Goal: Task Accomplishment & Management: Use online tool/utility

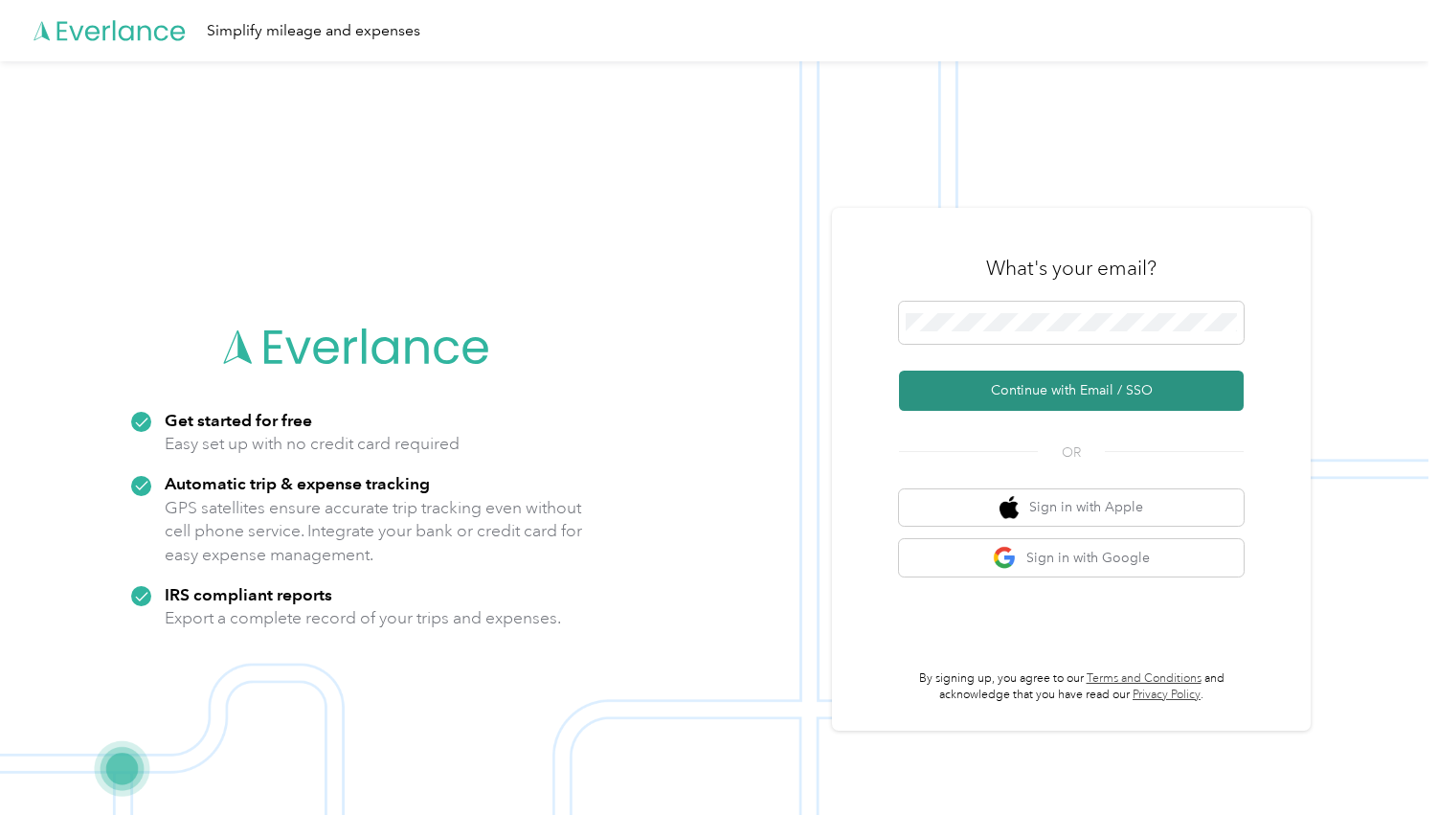
click at [1060, 393] on button "Continue with Email / SSO" at bounding box center [1071, 391] width 345 height 40
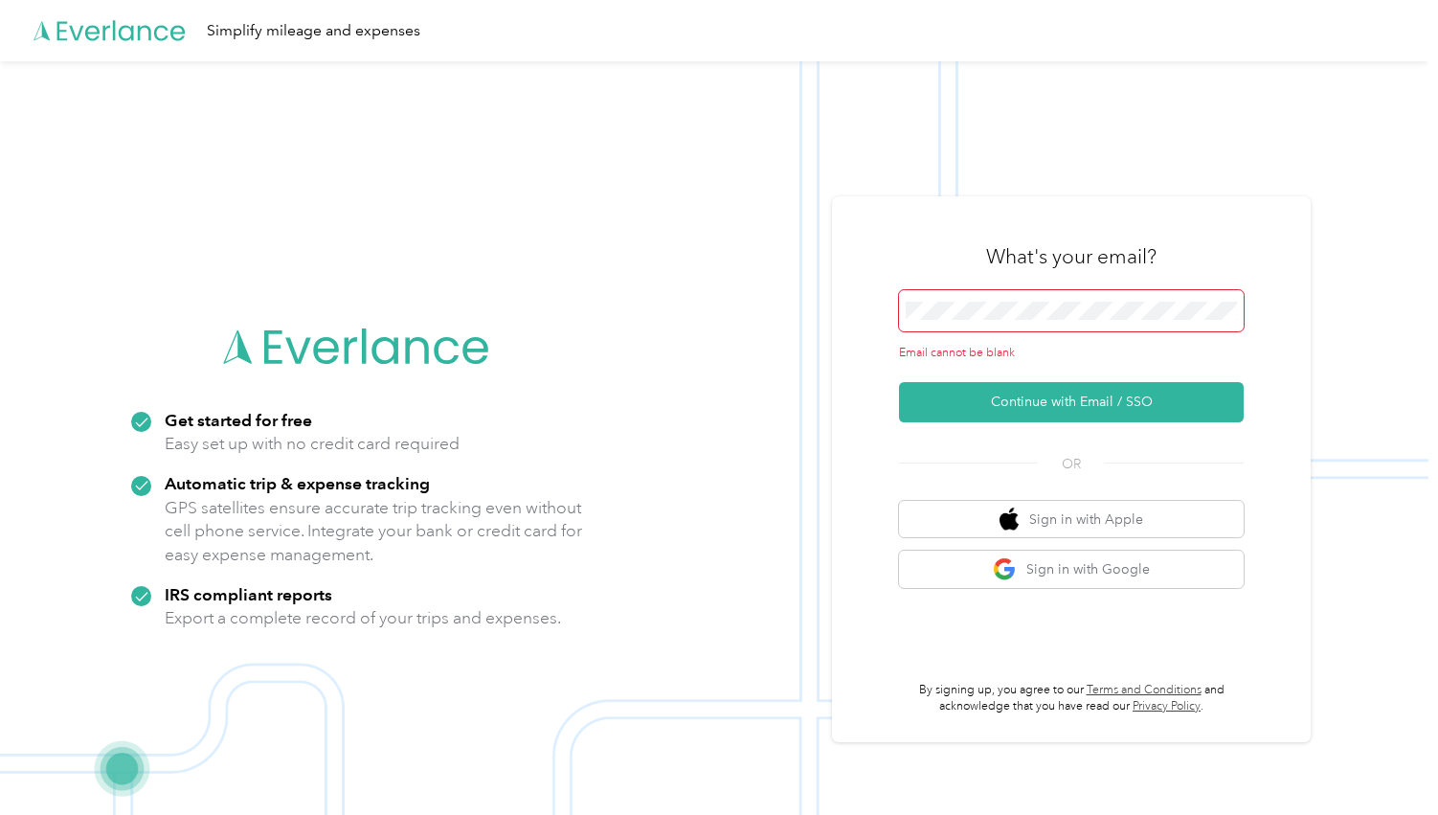
click at [1036, 320] on span at bounding box center [1071, 311] width 345 height 42
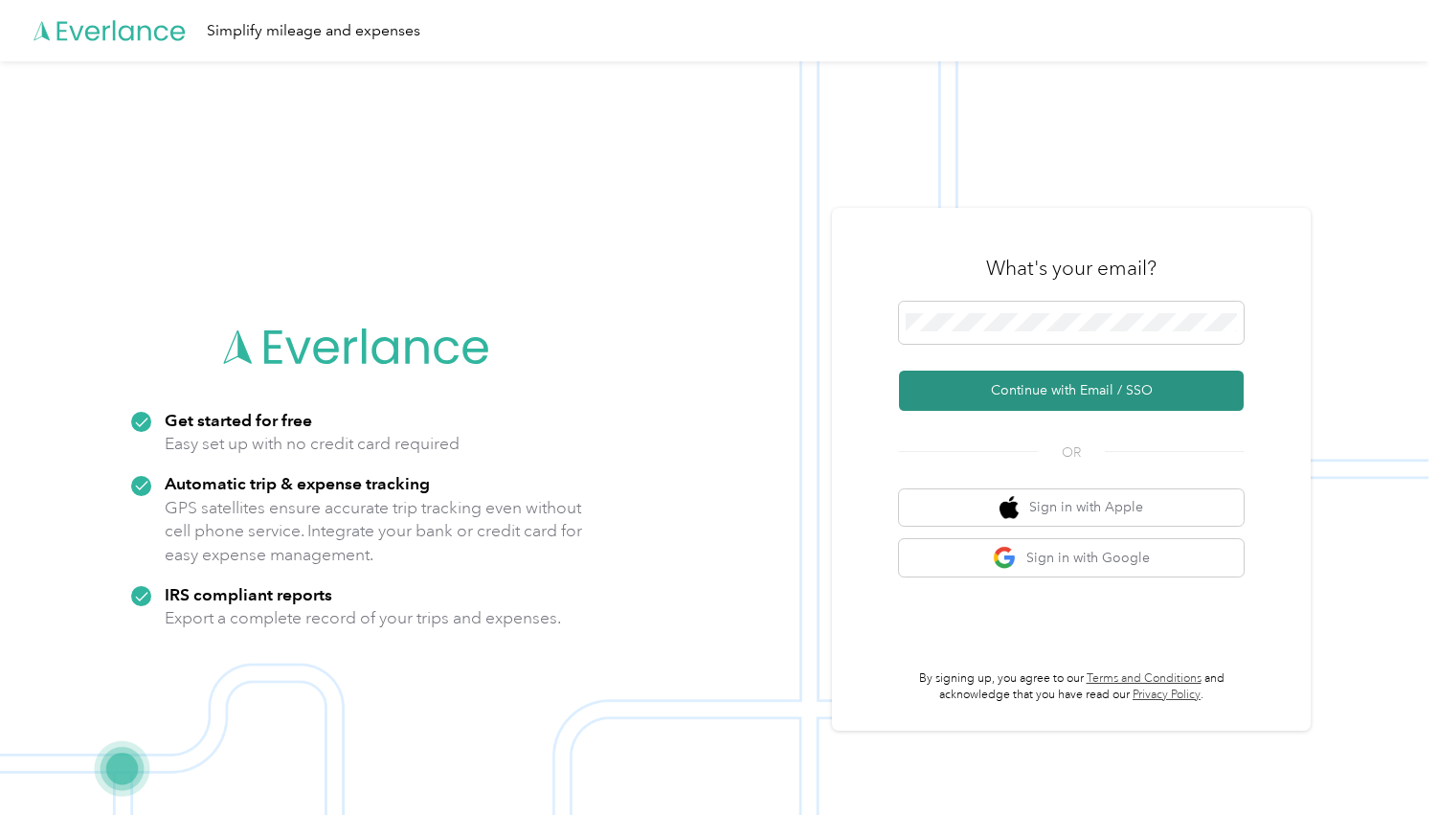
click at [1038, 396] on button "Continue with Email / SSO" at bounding box center [1071, 391] width 345 height 40
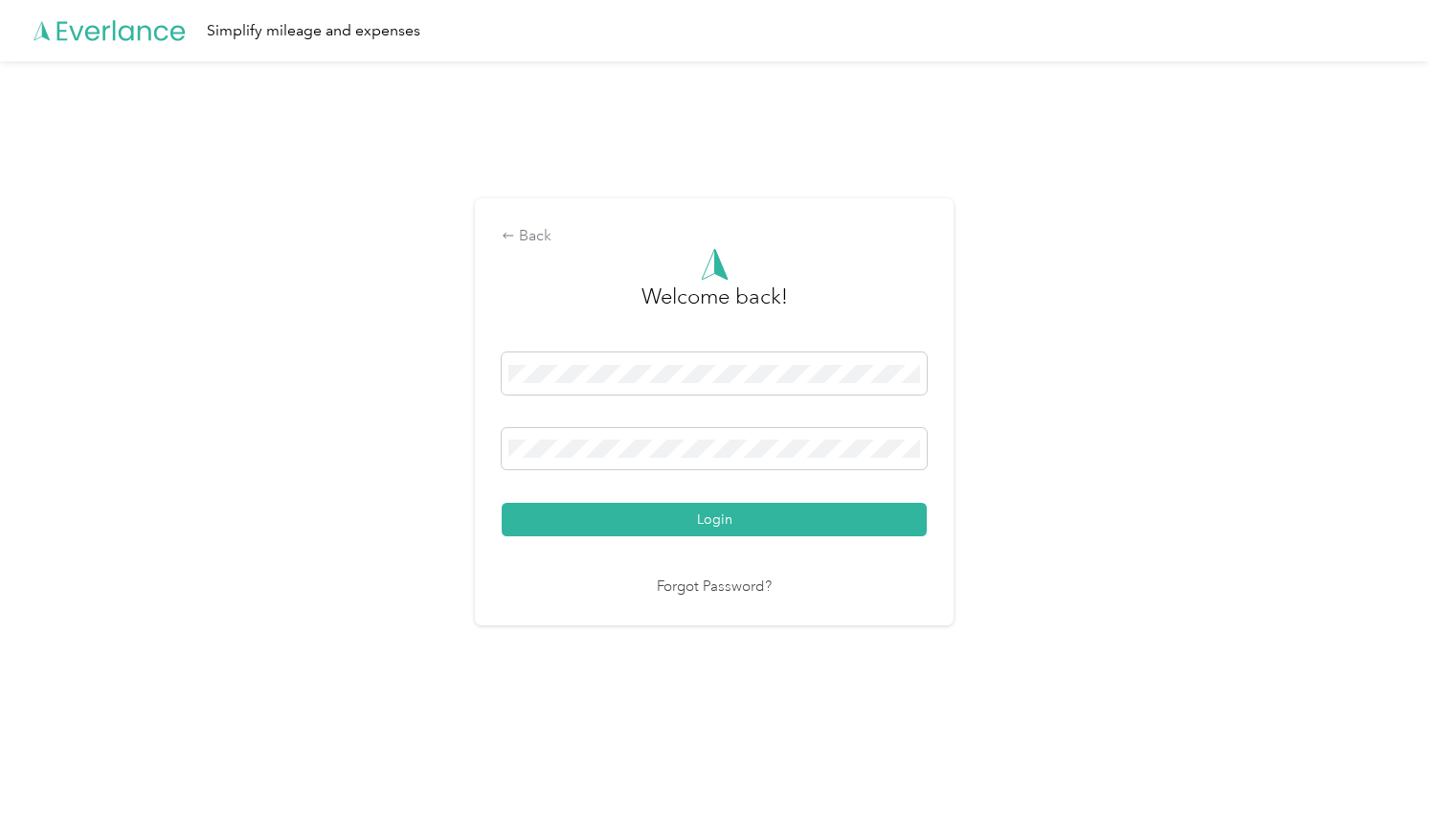
click at [719, 519] on button "Login" at bounding box center [714, 520] width 425 height 34
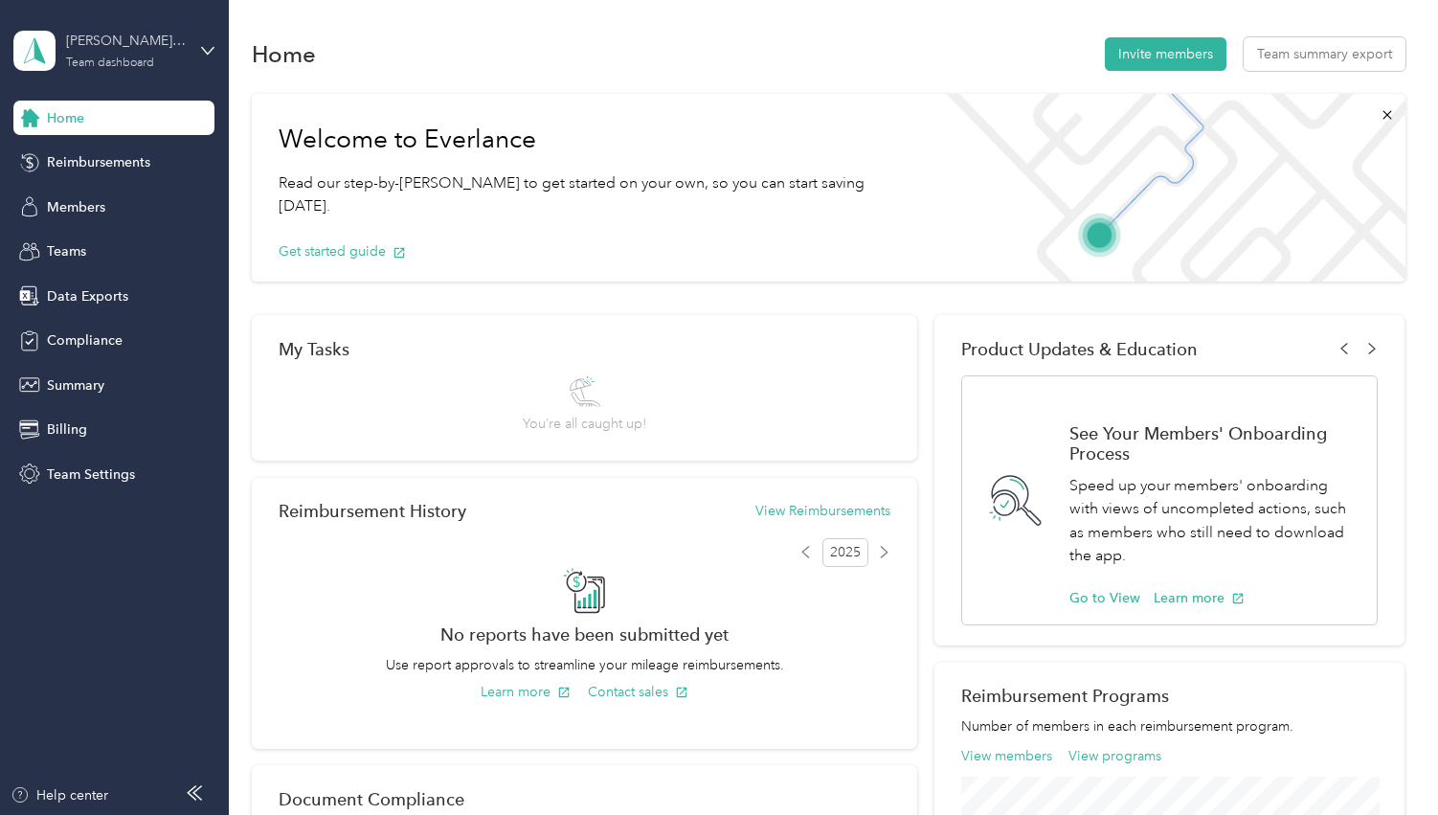
click at [117, 35] on div "[PERSON_NAME] [PERSON_NAME], [GEOGRAPHIC_DATA]" at bounding box center [126, 41] width 120 height 20
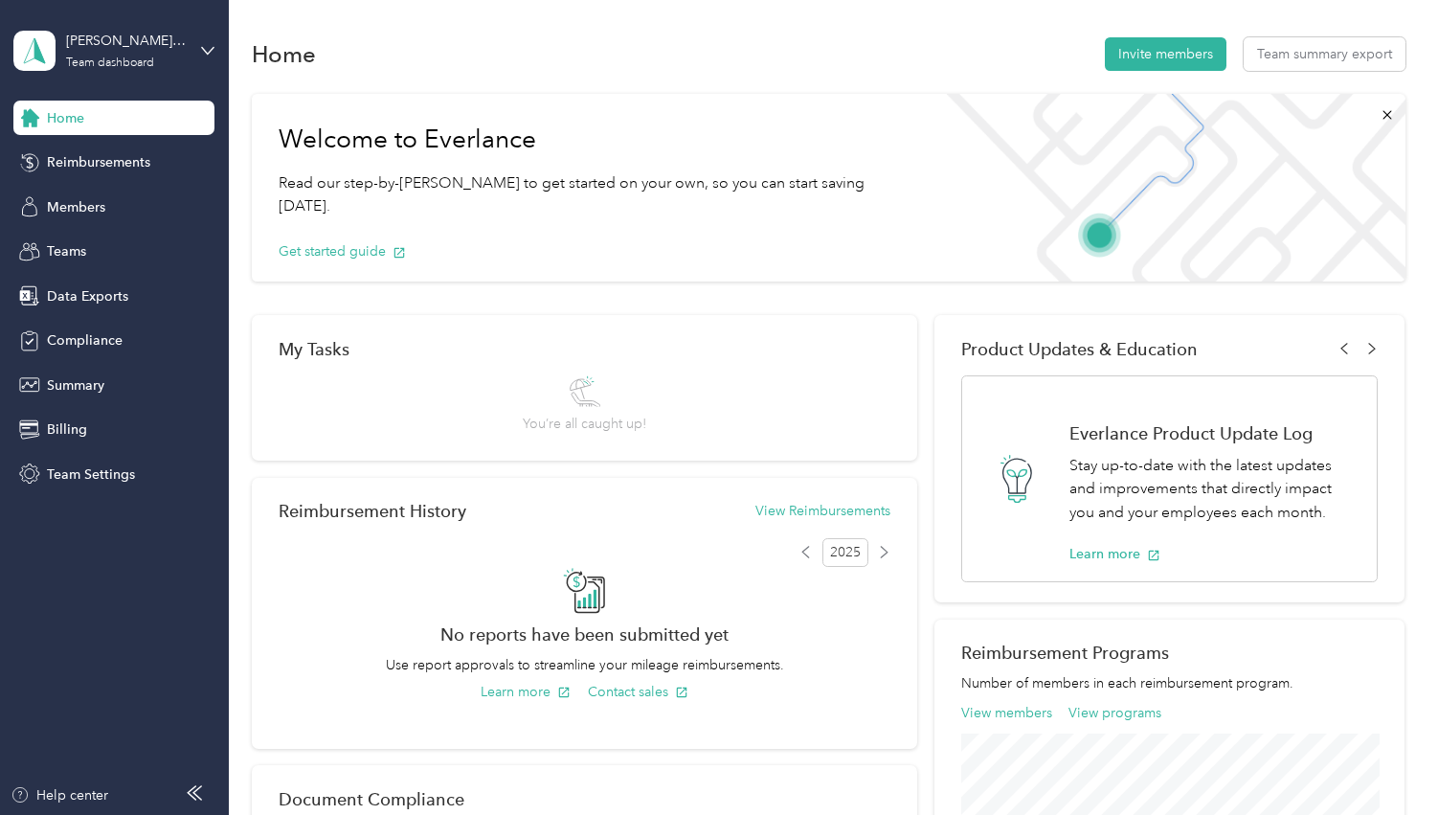
click at [85, 202] on div "Personal dashboard" at bounding box center [91, 201] width 121 height 20
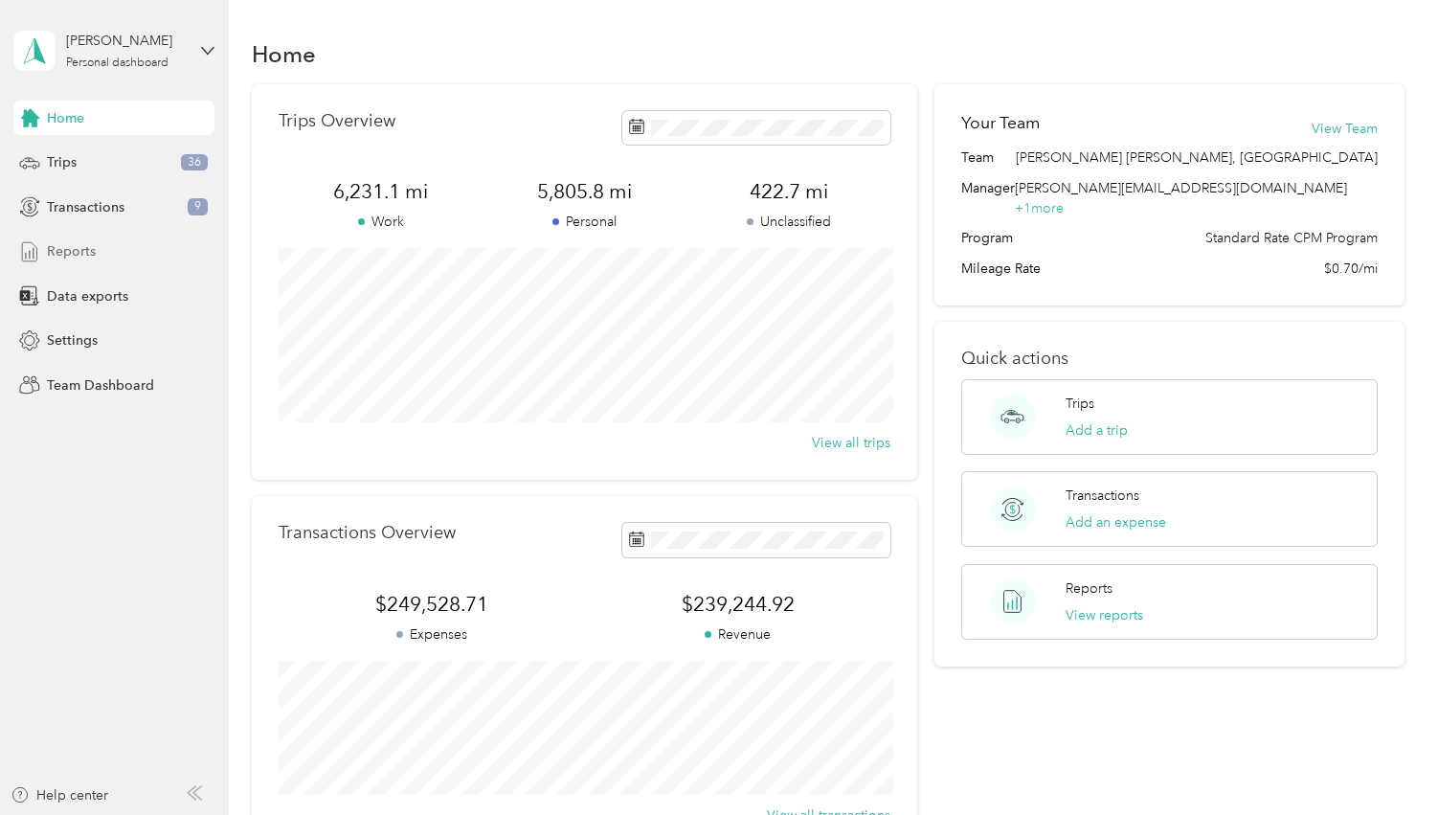
click at [68, 251] on span "Reports" at bounding box center [71, 251] width 49 height 20
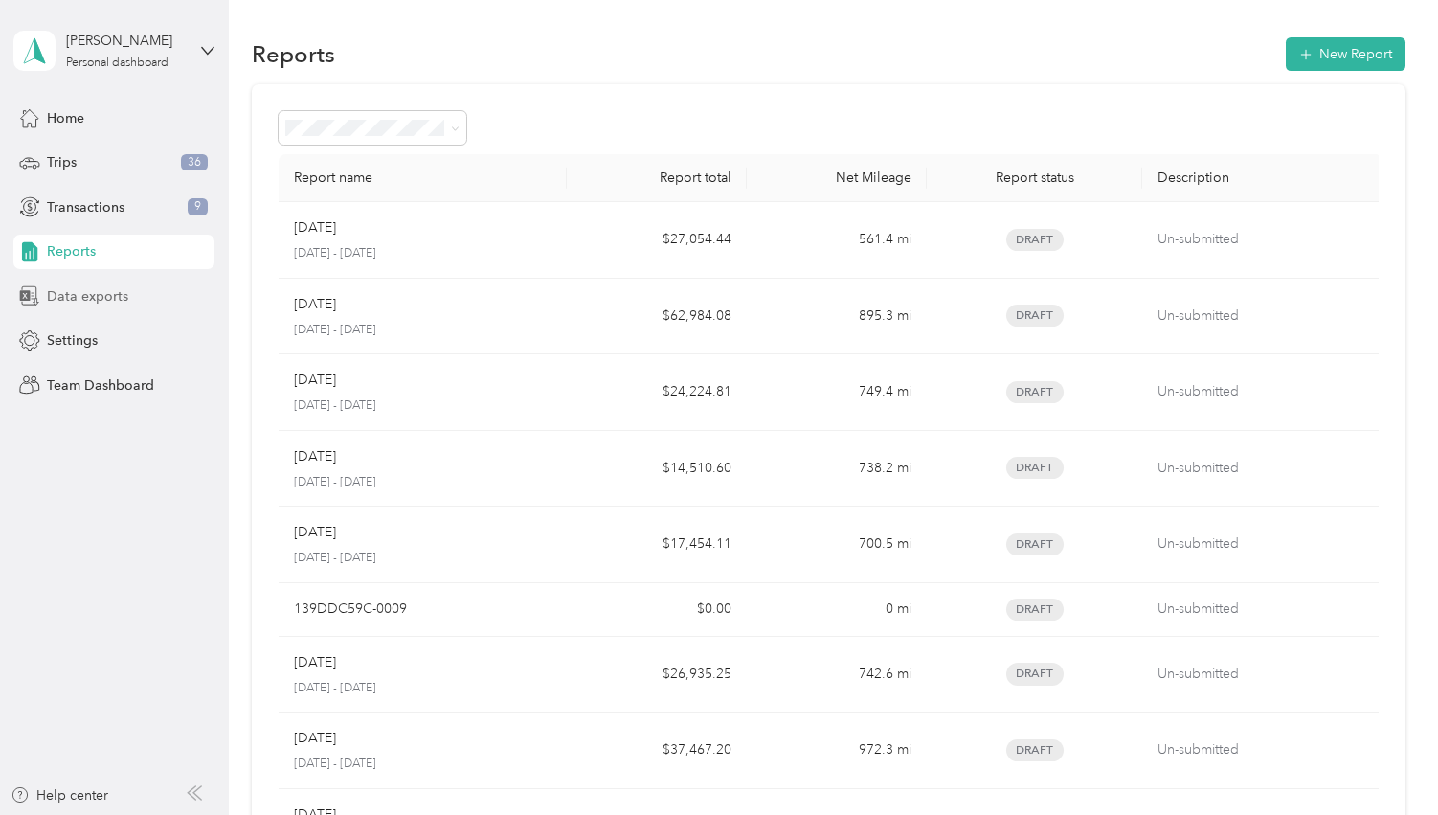
click at [94, 295] on span "Data exports" at bounding box center [87, 296] width 81 height 20
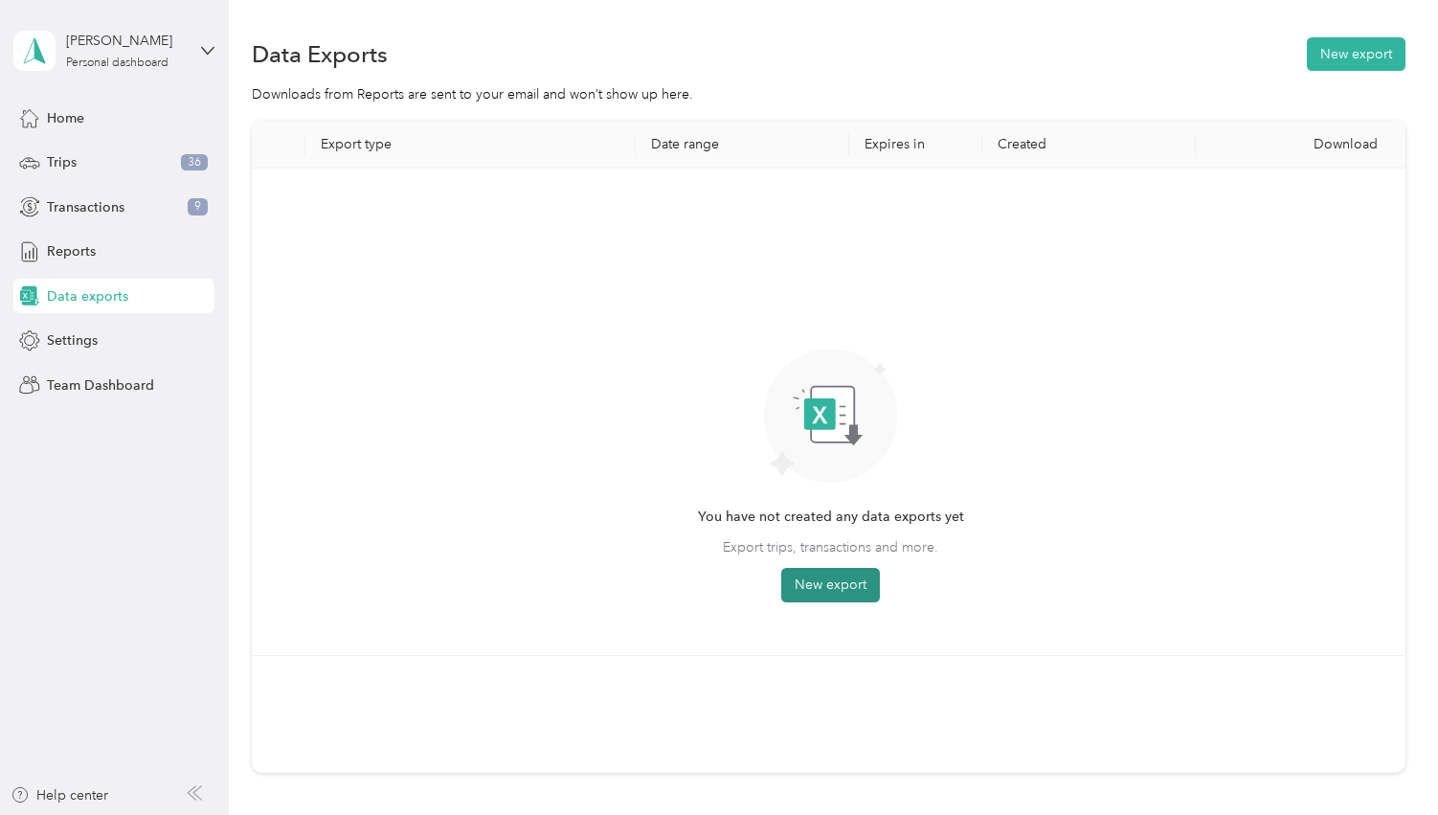
click at [869, 568] on button "New export" at bounding box center [830, 585] width 99 height 34
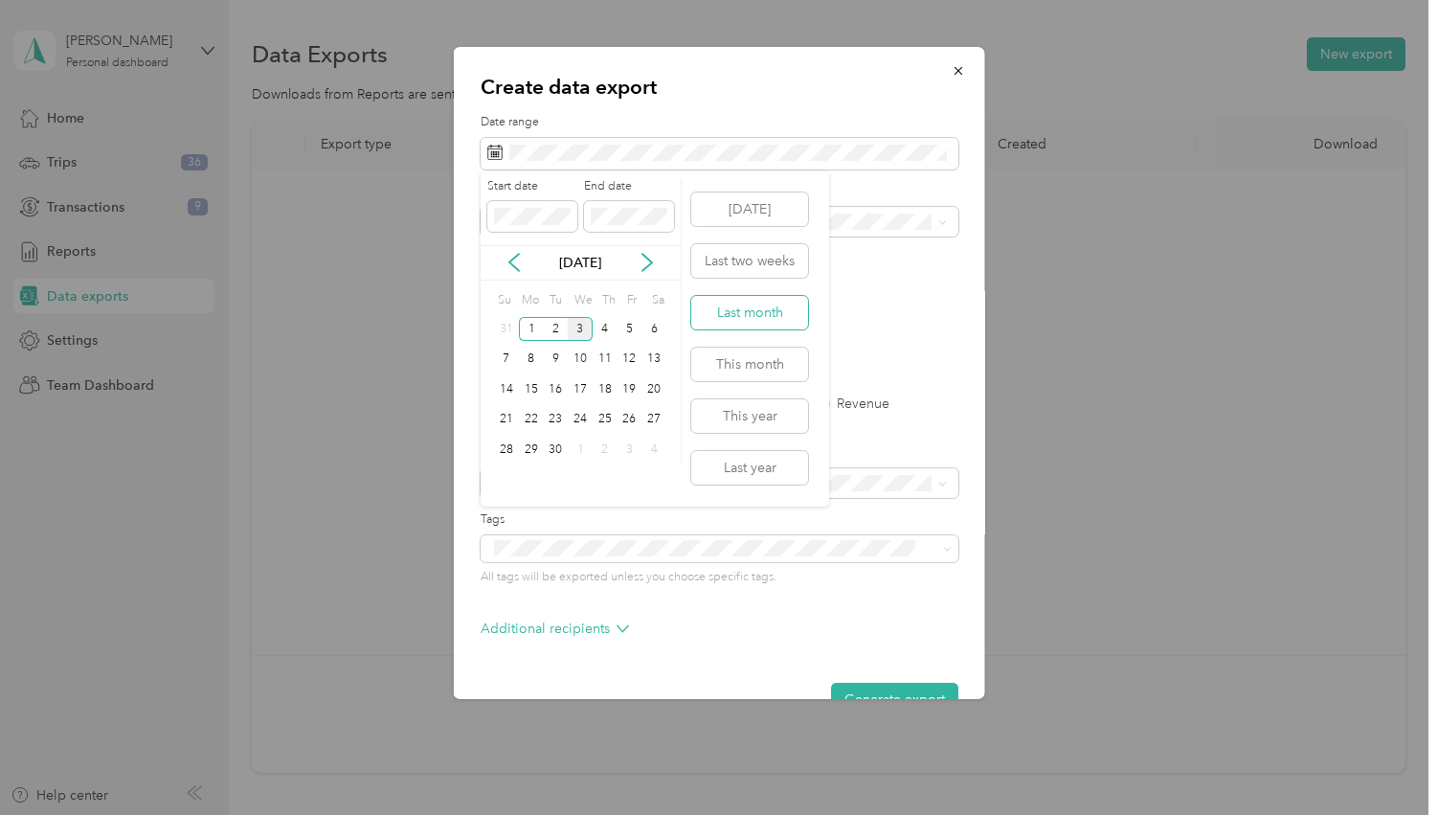
click at [753, 315] on button "Last month" at bounding box center [749, 313] width 117 height 34
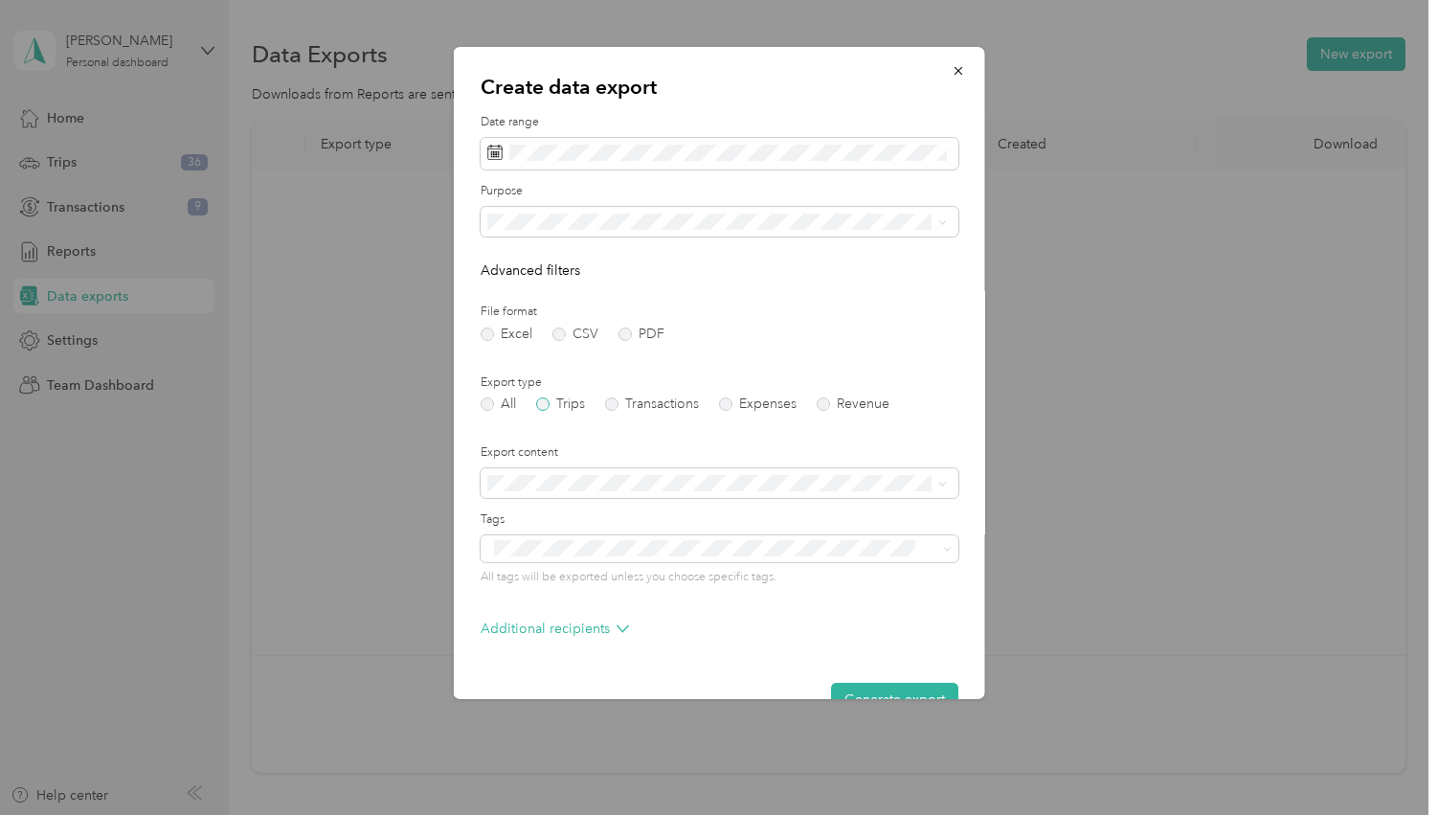
click at [541, 401] on label "Trips" at bounding box center [560, 403] width 49 height 13
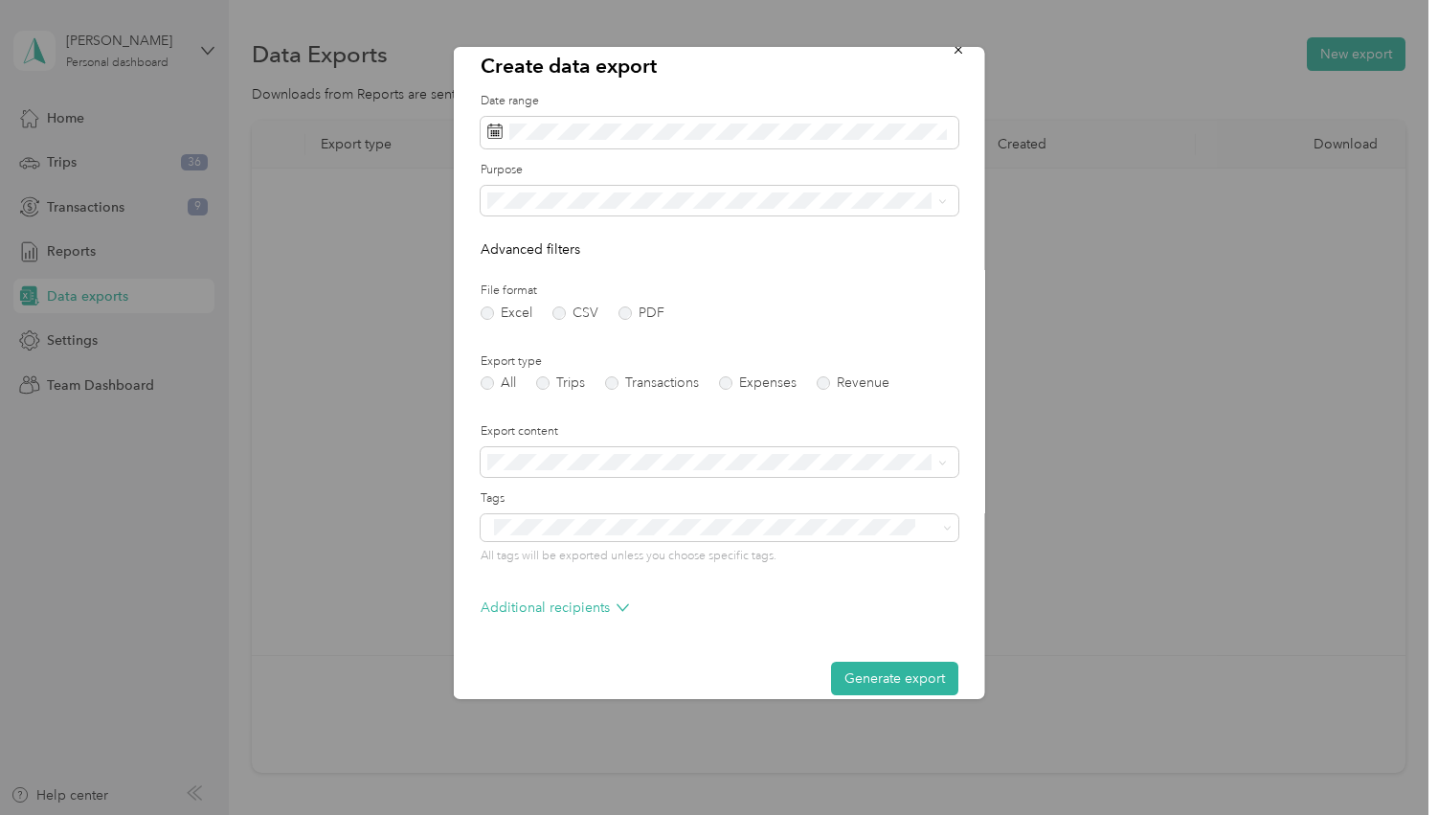
scroll to position [41, 0]
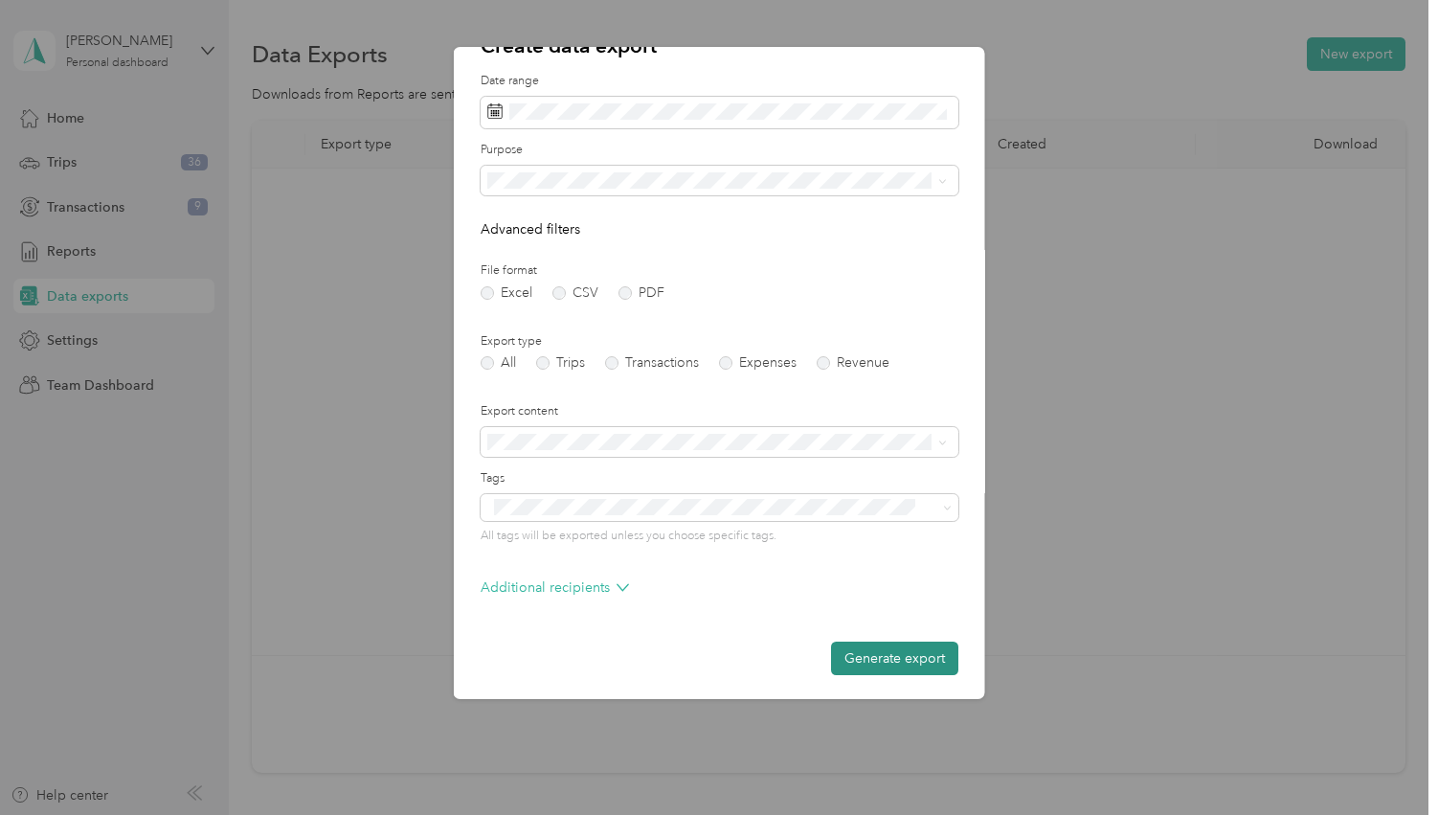
click at [878, 653] on button "Generate export" at bounding box center [894, 659] width 127 height 34
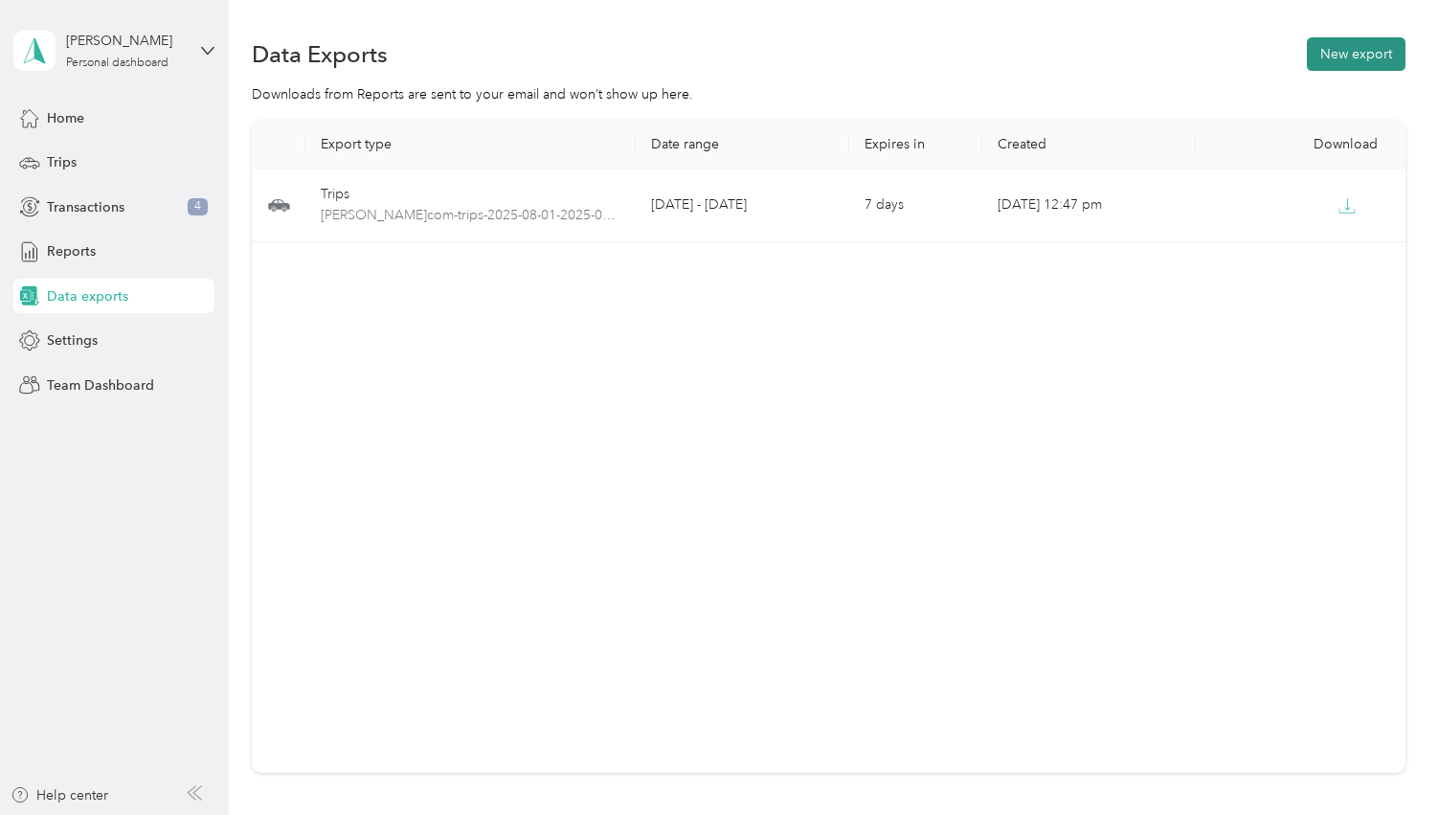
click at [1357, 57] on button "New export" at bounding box center [1356, 54] width 99 height 34
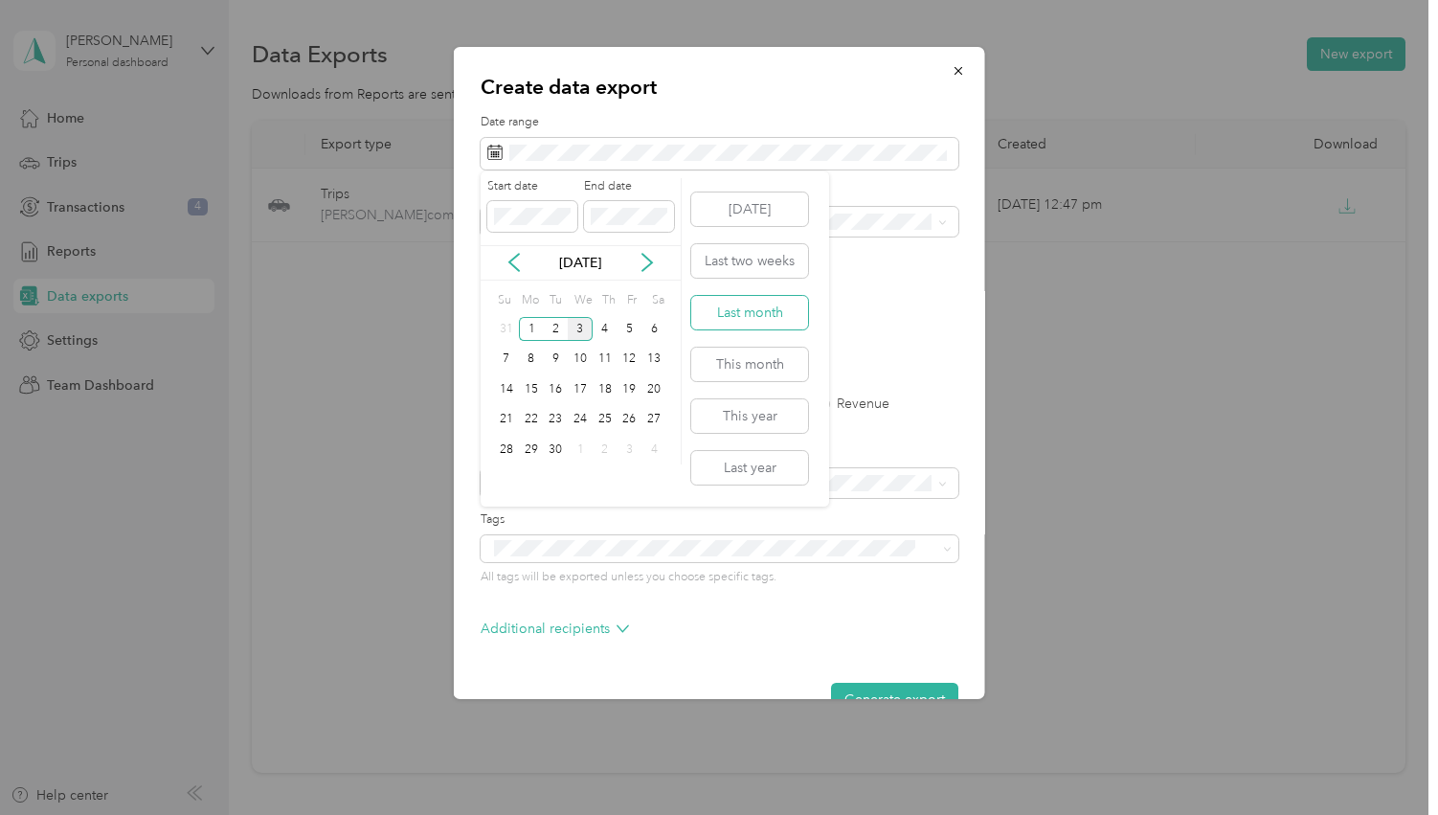
click at [749, 320] on button "Last month" at bounding box center [749, 313] width 117 height 34
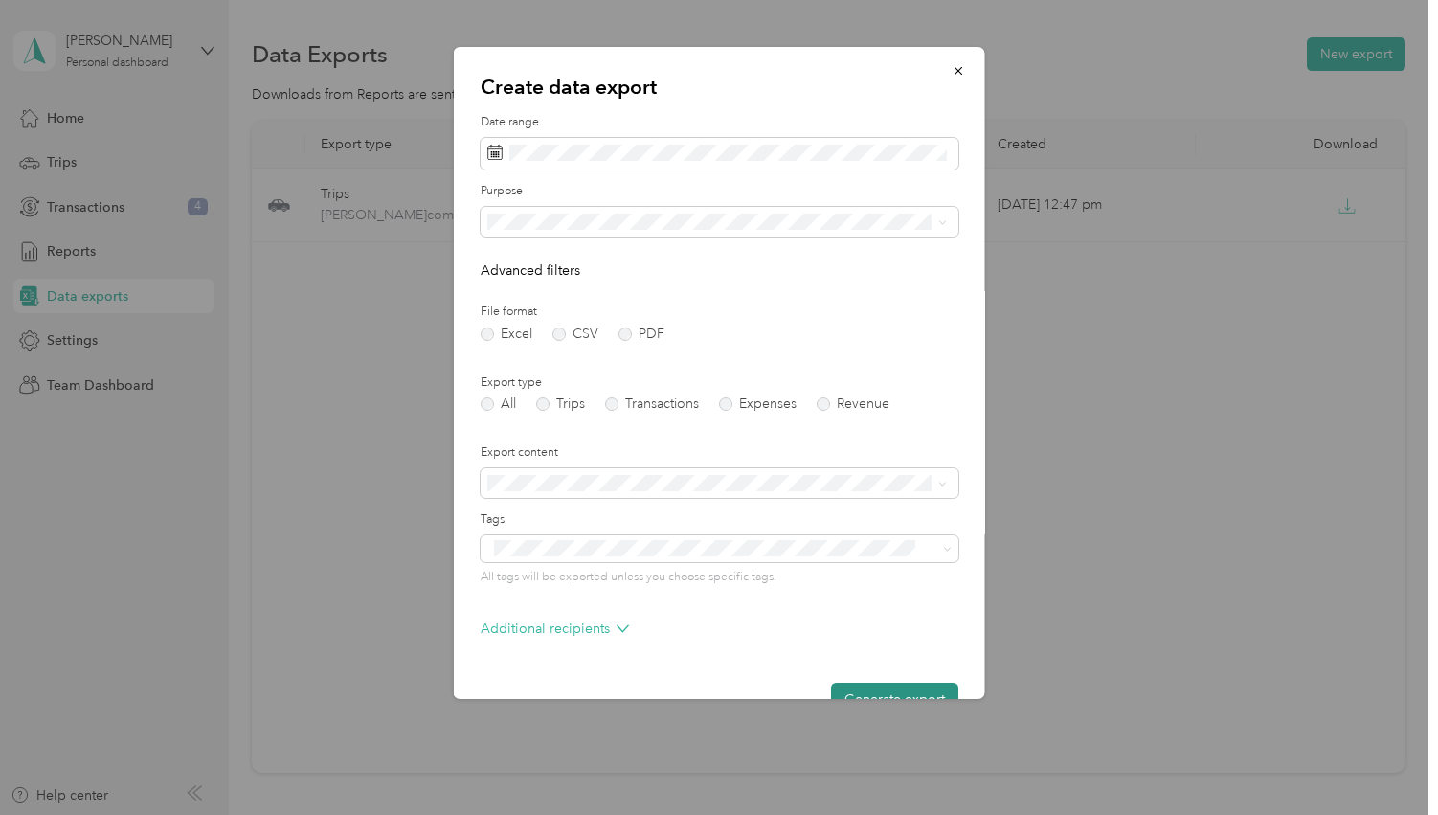
click at [888, 685] on button "Generate export" at bounding box center [894, 700] width 127 height 34
